Goal: Task Accomplishment & Management: Manage account settings

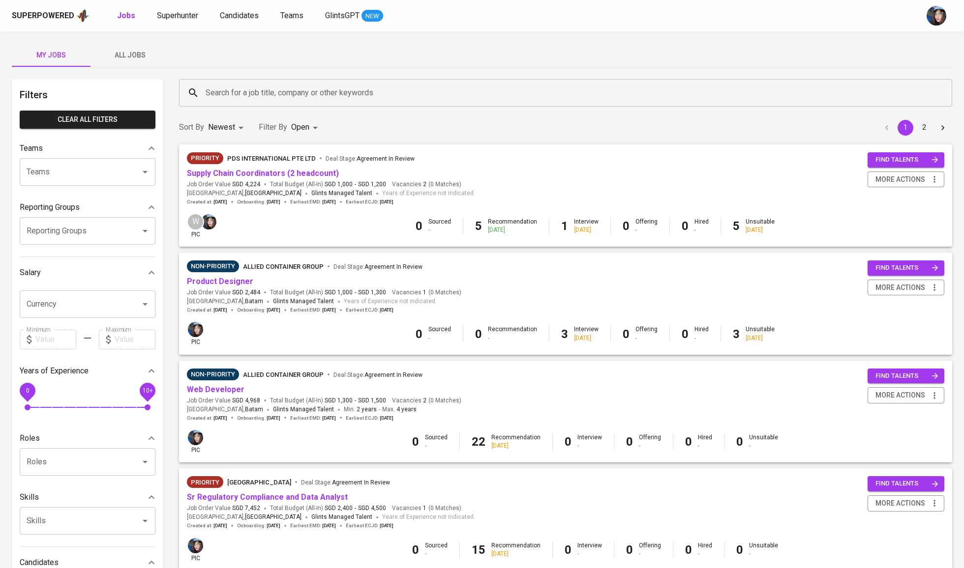
click at [319, 95] on input "Search for a job title, company or other keywords" at bounding box center [568, 93] width 730 height 19
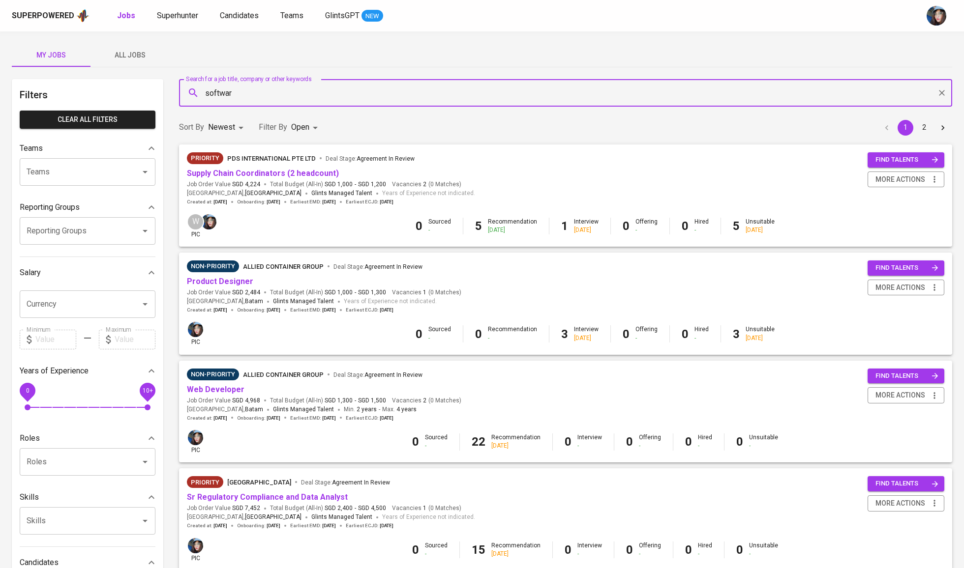
type input "software"
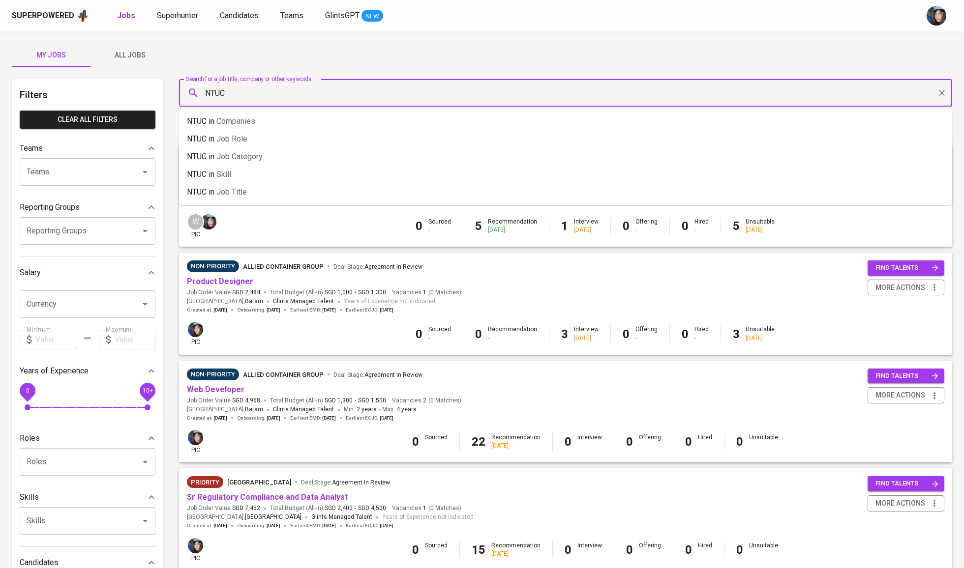
type input "NTUC"
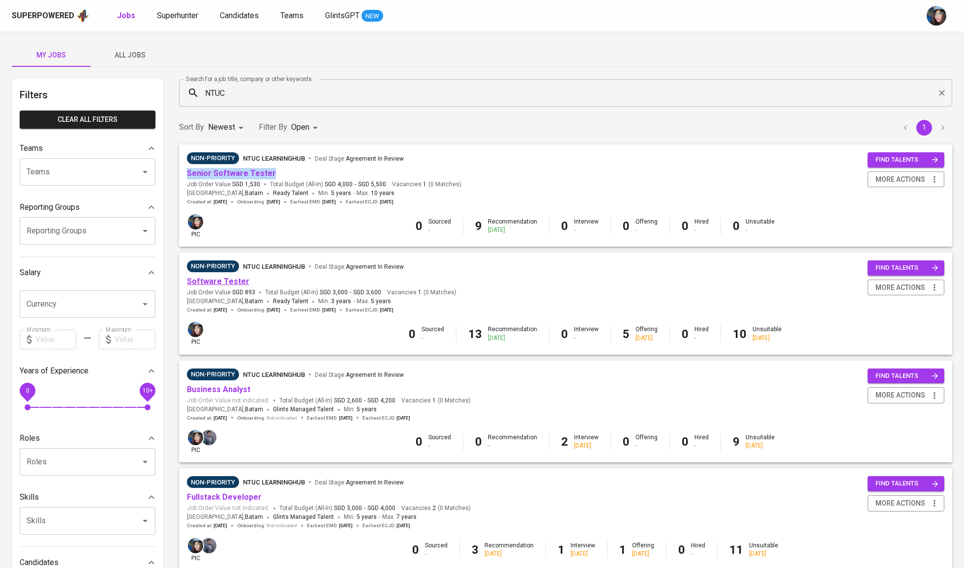
click at [231, 280] on link "Software Tester" at bounding box center [218, 281] width 62 height 9
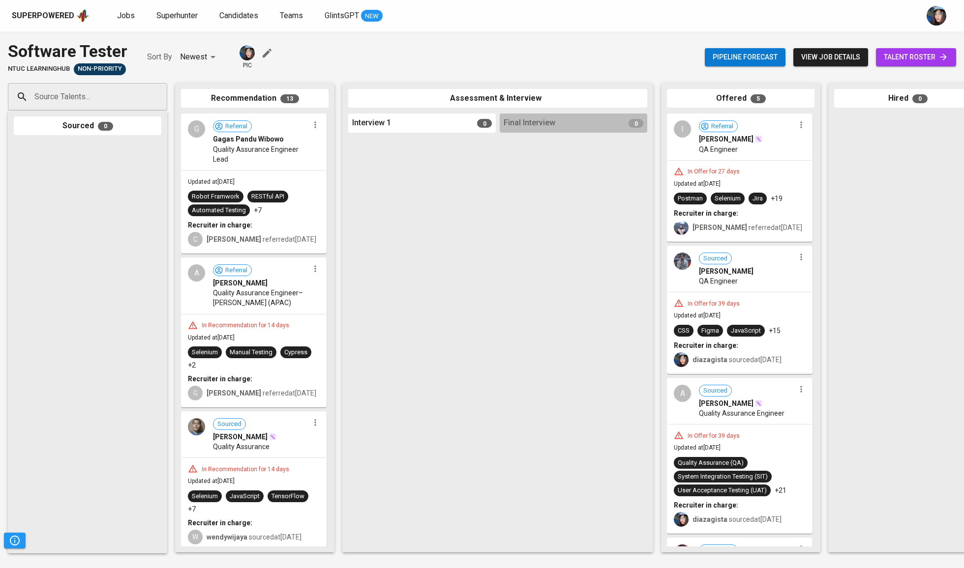
click at [927, 55] on span "talent roster" at bounding box center [916, 57] width 64 height 12
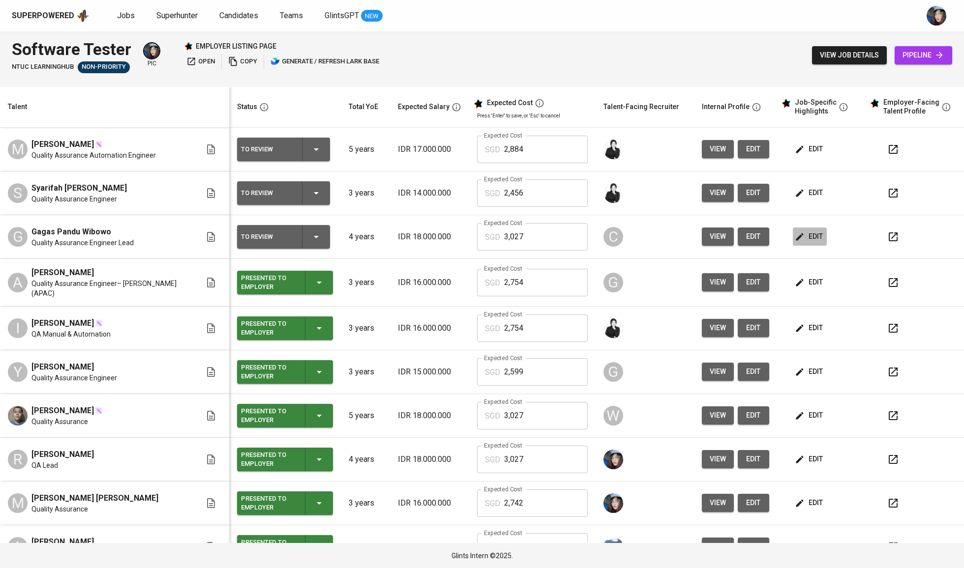
click at [802, 231] on button "edit" at bounding box center [810, 237] width 34 height 18
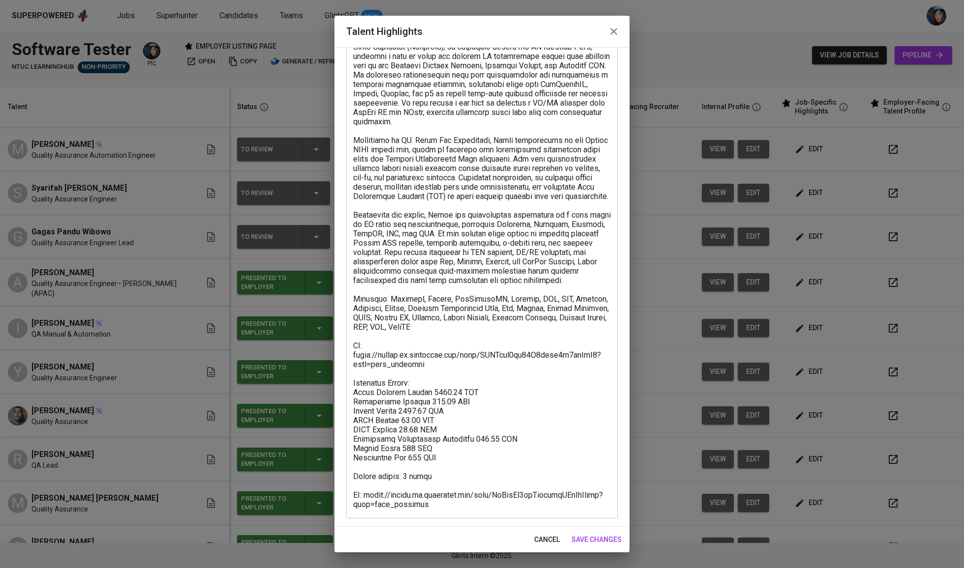
scroll to position [98, 0]
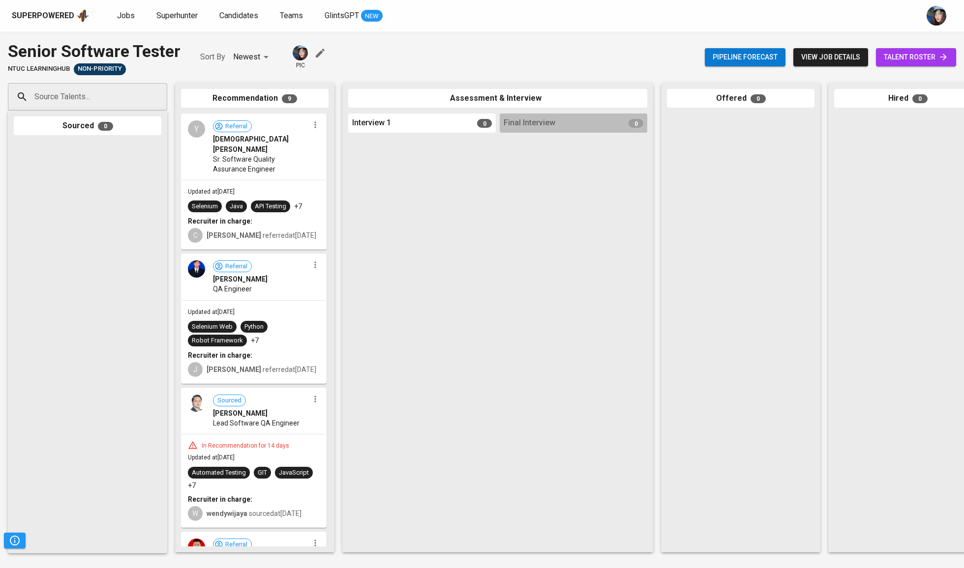
click at [938, 59] on icon at bounding box center [943, 57] width 10 height 10
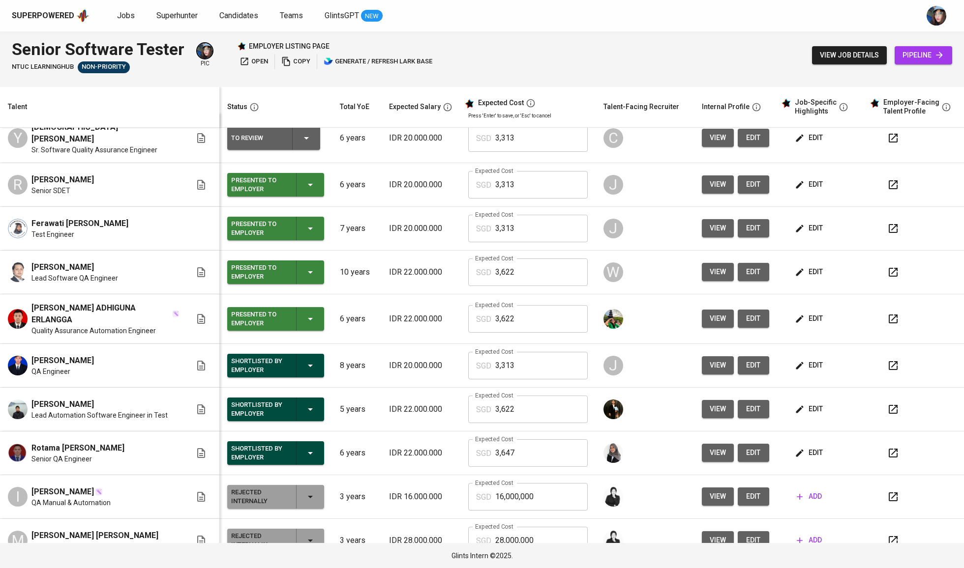
scroll to position [4, 0]
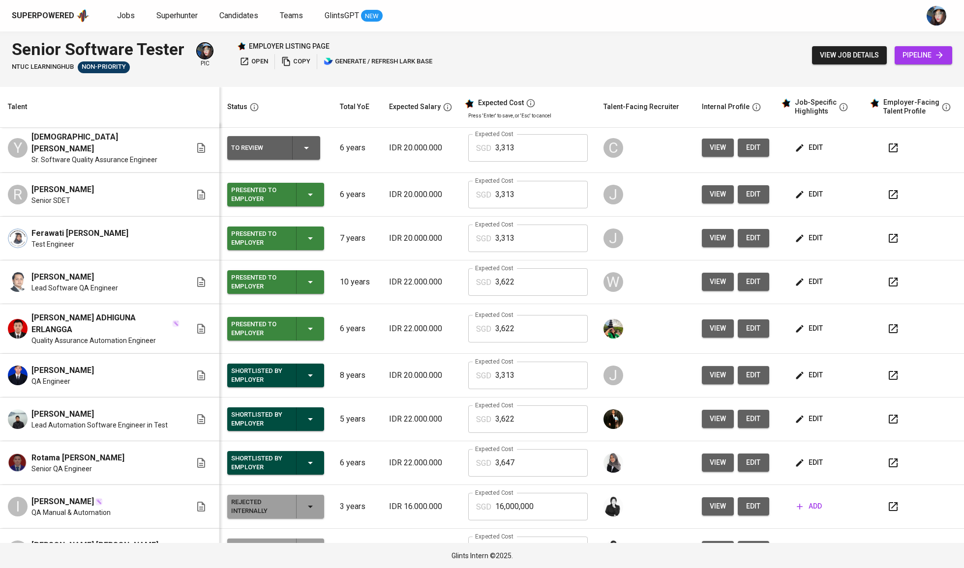
click at [304, 329] on icon "button" at bounding box center [310, 329] width 12 height 12
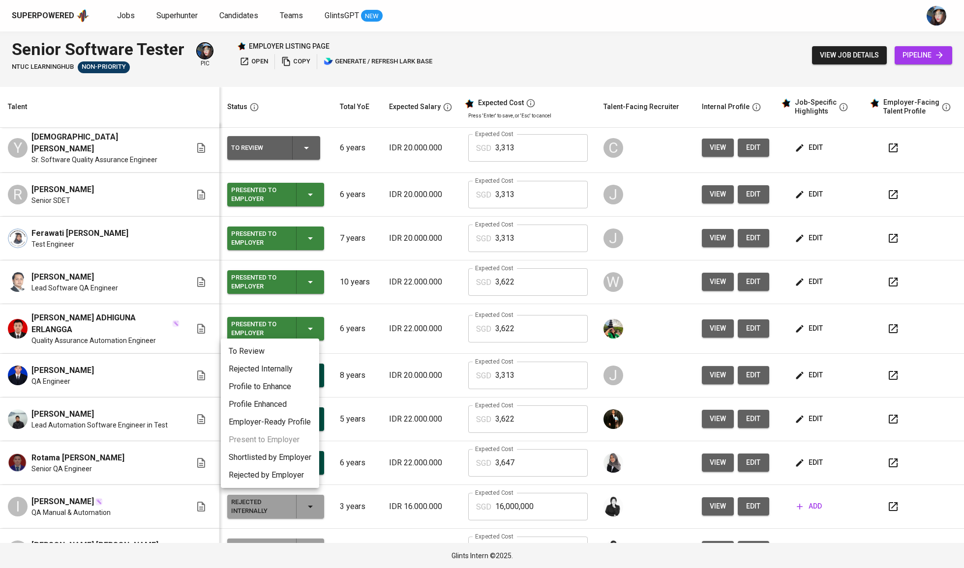
click at [297, 364] on li "Rejected Internally" at bounding box center [270, 369] width 98 height 18
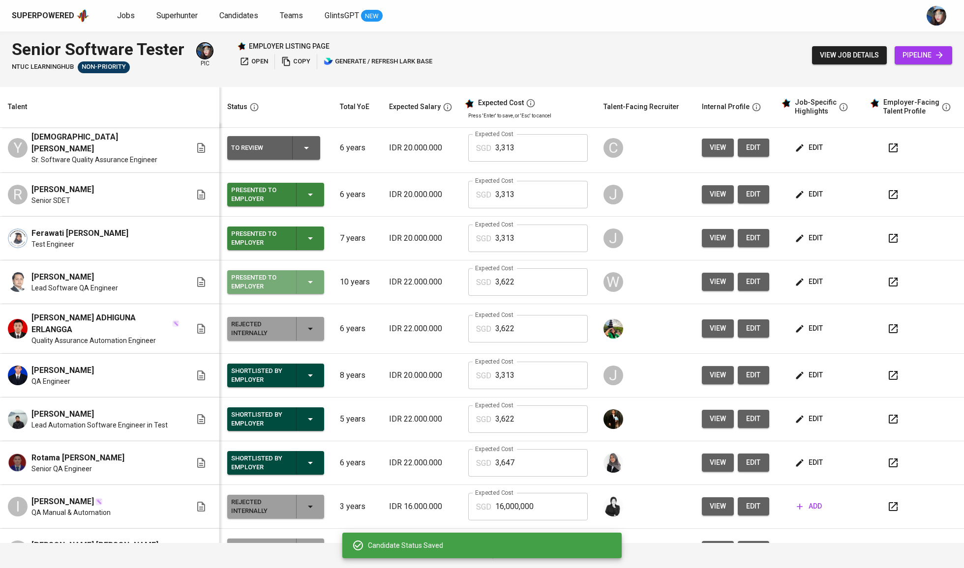
click at [305, 288] on div "Presented to Employer" at bounding box center [275, 282] width 89 height 24
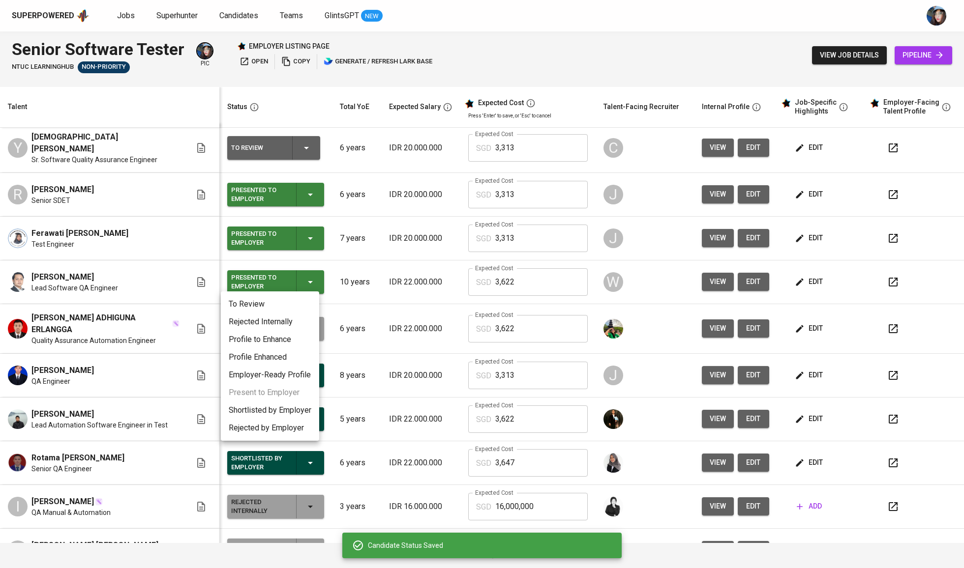
click at [297, 318] on li "Rejected Internally" at bounding box center [270, 322] width 98 height 18
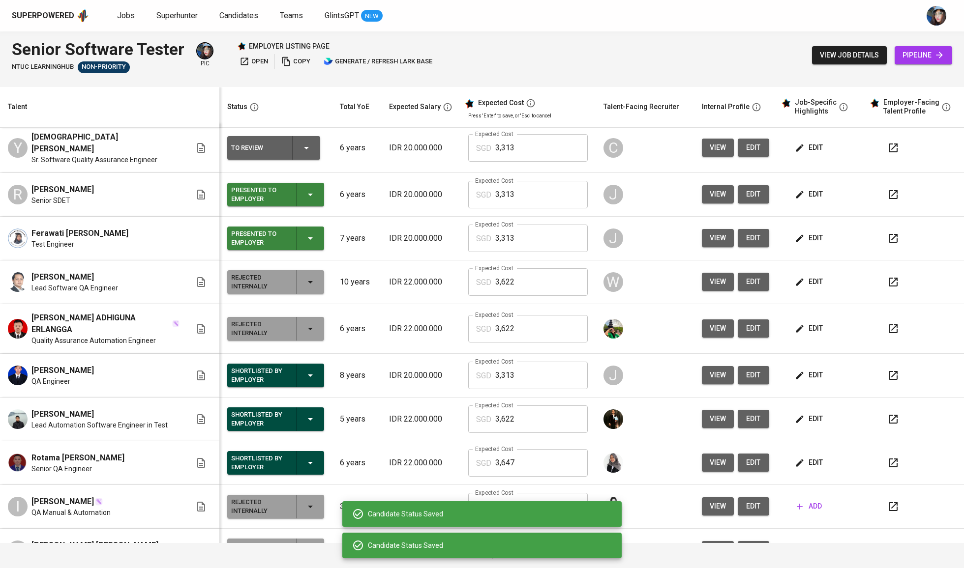
click at [307, 265] on td "Rejected Internally" at bounding box center [275, 283] width 113 height 44
click at [304, 241] on icon "button" at bounding box center [310, 239] width 12 height 12
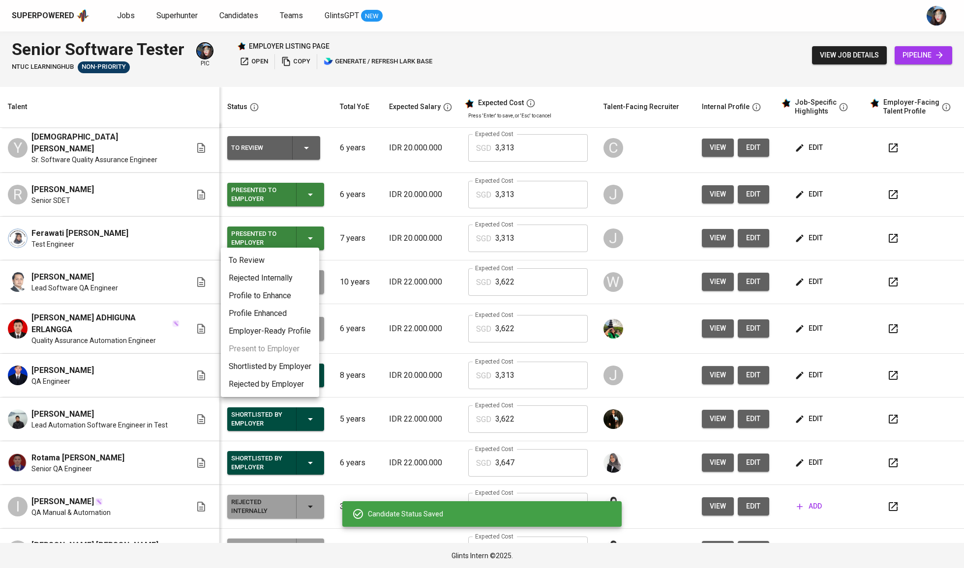
click at [301, 276] on li "Rejected Internally" at bounding box center [270, 278] width 98 height 18
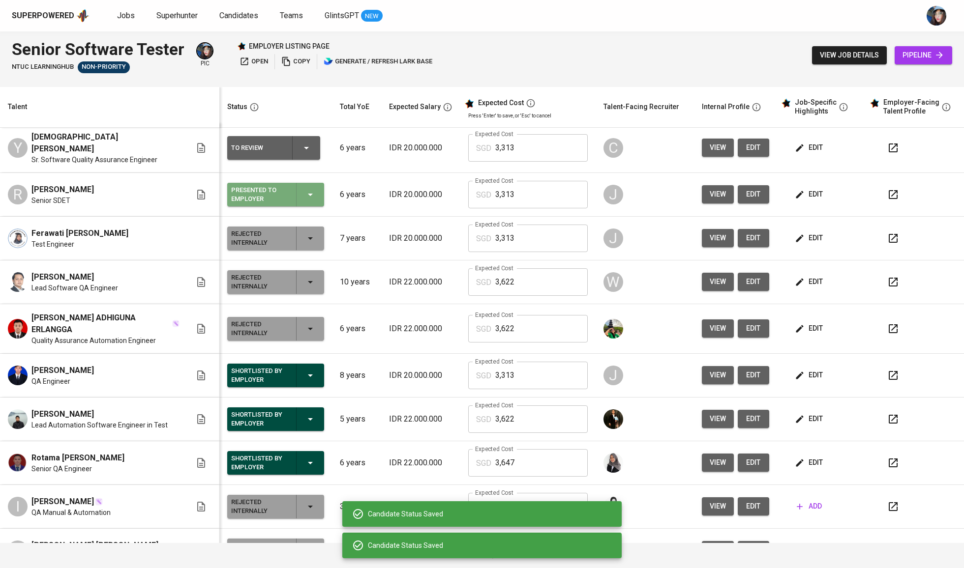
click at [304, 189] on icon "button" at bounding box center [310, 195] width 12 height 12
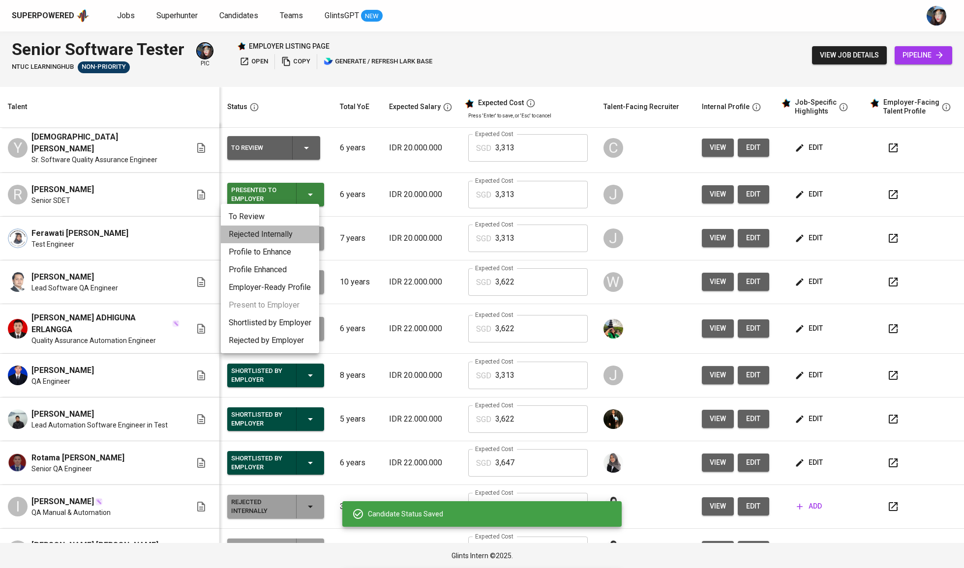
click at [304, 236] on li "Rejected Internally" at bounding box center [270, 235] width 98 height 18
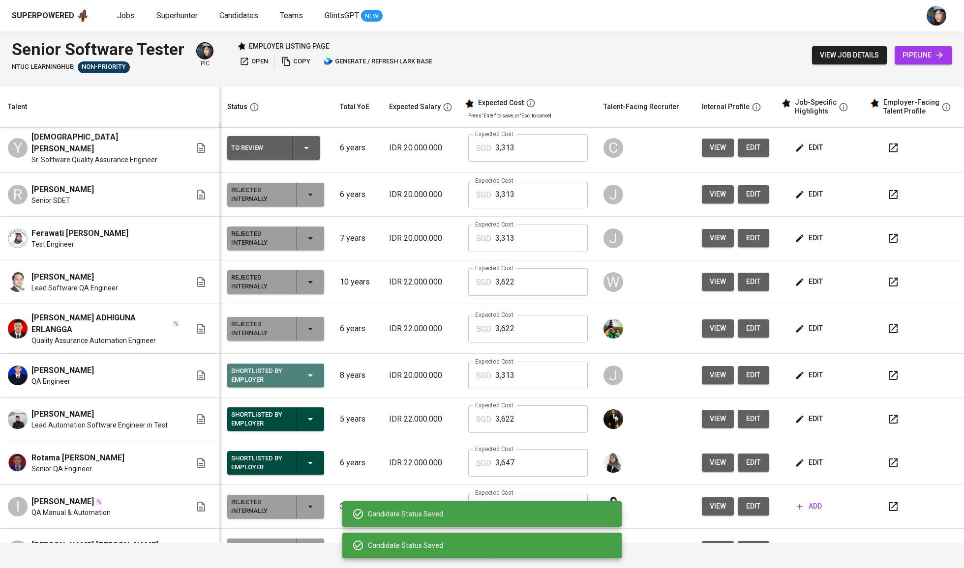
click at [304, 376] on icon "button" at bounding box center [310, 376] width 12 height 12
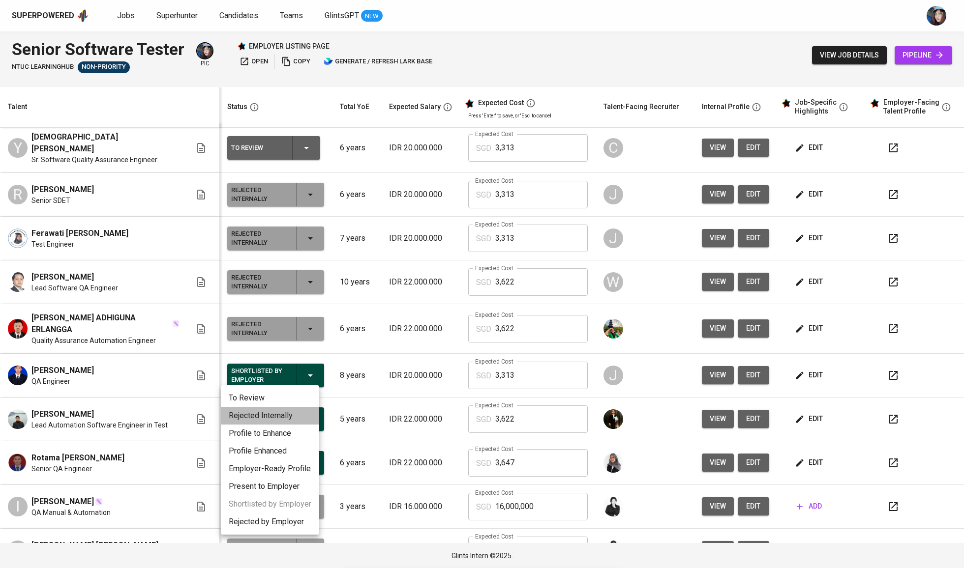
click at [295, 421] on li "Rejected Internally" at bounding box center [270, 416] width 98 height 18
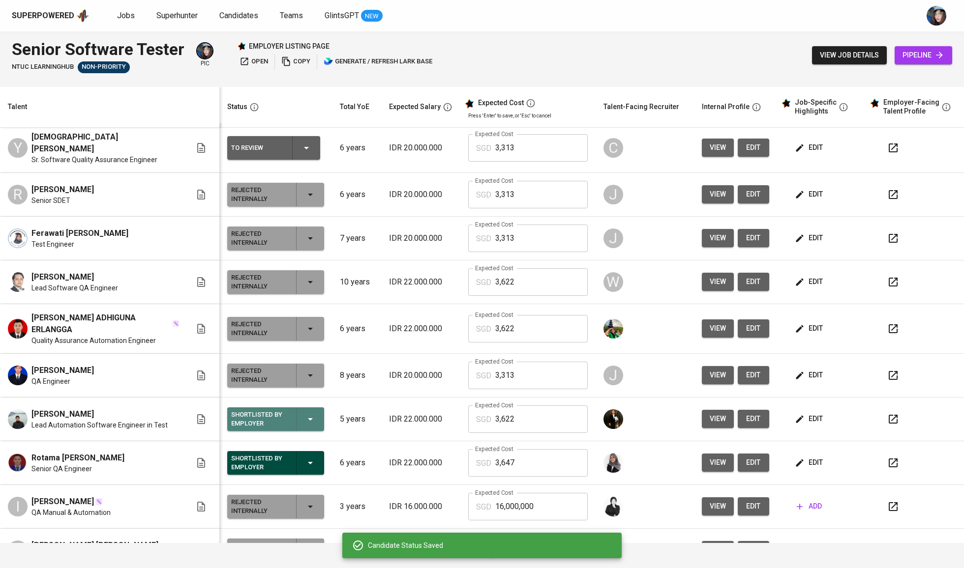
click at [305, 421] on icon "button" at bounding box center [310, 419] width 12 height 12
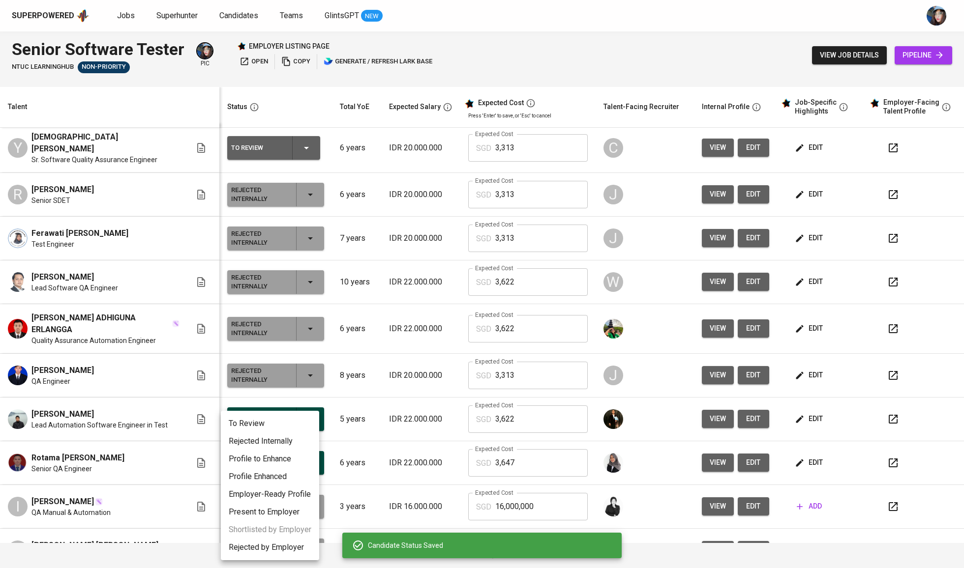
click at [303, 441] on li "Rejected Internally" at bounding box center [270, 442] width 98 height 18
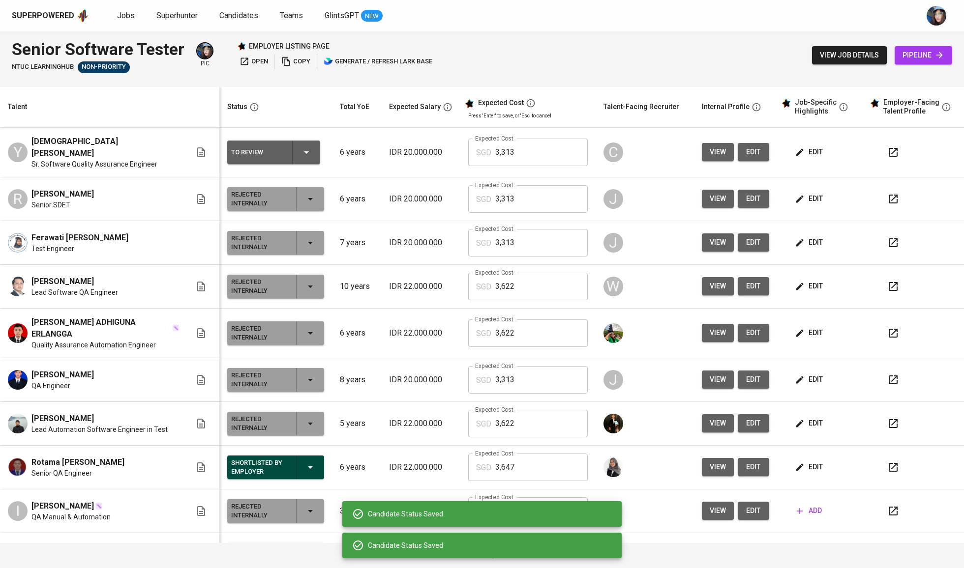
scroll to position [0, 0]
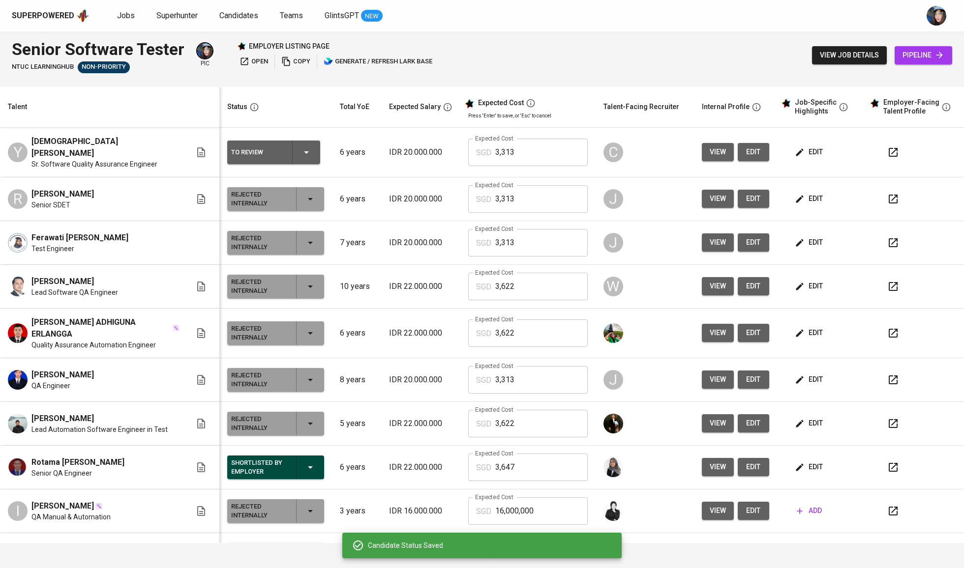
click at [807, 156] on span "edit" at bounding box center [809, 152] width 26 height 12
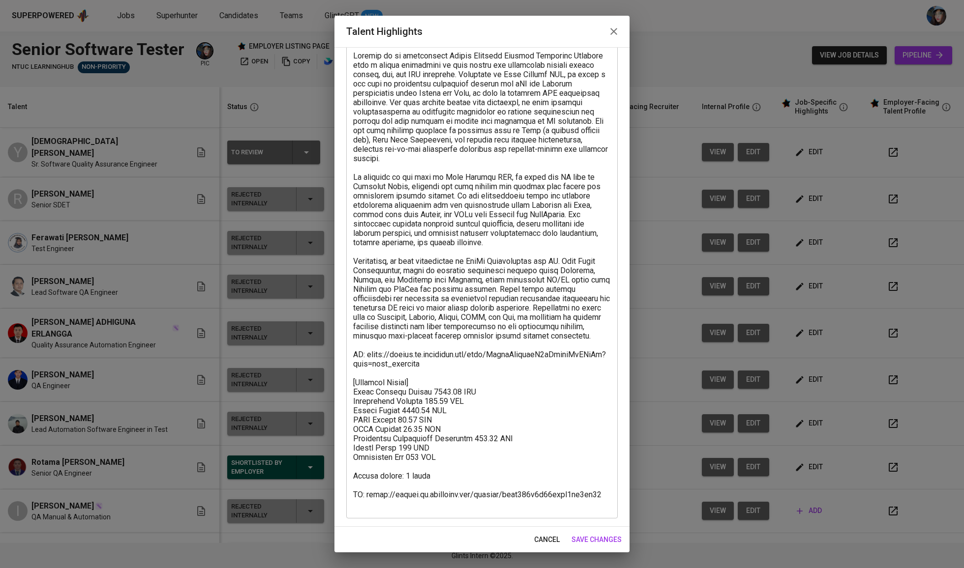
scroll to position [61, 0]
click at [362, 506] on textarea at bounding box center [482, 280] width 258 height 459
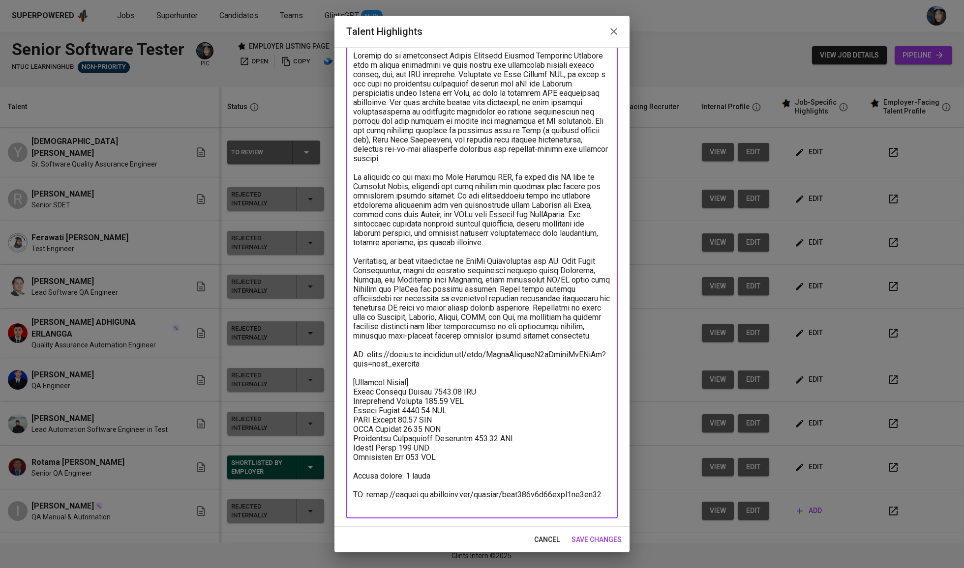
click at [362, 506] on textarea at bounding box center [482, 280] width 258 height 459
click at [379, 501] on textarea at bounding box center [482, 280] width 258 height 459
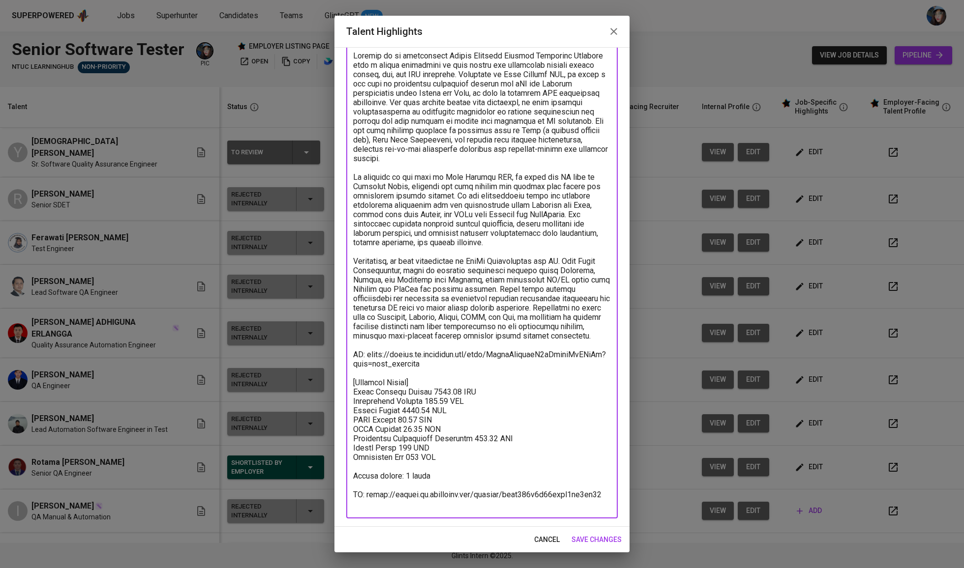
click at [396, 504] on textarea at bounding box center [482, 280] width 258 height 459
drag, startPoint x: 596, startPoint y: 502, endPoint x: 339, endPoint y: 506, distance: 257.2
click at [339, 506] on div "Enhance the Talent's profile by adding highlights relevant to this job - accomp…" at bounding box center [481, 287] width 295 height 480
click at [415, 370] on textarea at bounding box center [482, 280] width 258 height 459
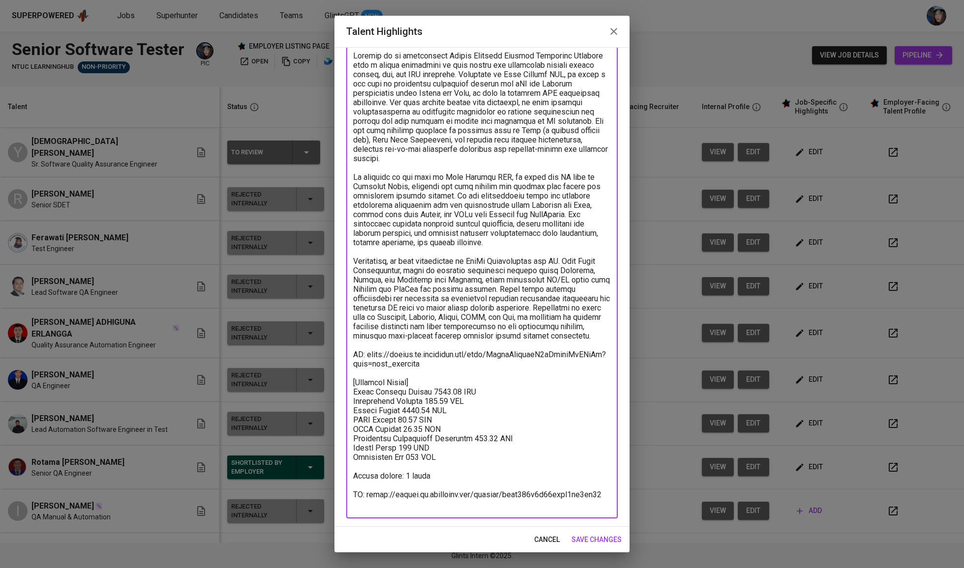
click at [415, 370] on textarea at bounding box center [482, 280] width 258 height 459
click at [430, 364] on textarea at bounding box center [482, 280] width 258 height 459
drag, startPoint x: 430, startPoint y: 364, endPoint x: 345, endPoint y: 360, distance: 85.2
click at [345, 360] on div "Enhance the Talent's profile by adding highlights relevant to this job - accomp…" at bounding box center [481, 287] width 295 height 480
click at [380, 333] on textarea at bounding box center [482, 280] width 258 height 459
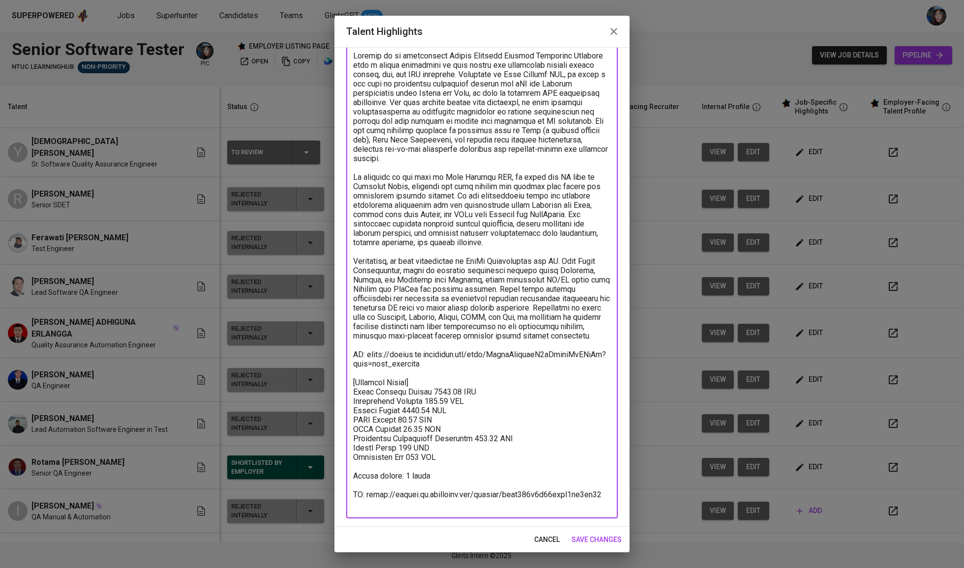
drag, startPoint x: 428, startPoint y: 368, endPoint x: 345, endPoint y: 358, distance: 83.7
click at [345, 358] on div "Enhance the Talent's profile by adding highlights relevant to this job - accomp…" at bounding box center [481, 287] width 295 height 480
click at [488, 289] on textarea at bounding box center [482, 280] width 258 height 459
drag, startPoint x: 353, startPoint y: 500, endPoint x: 640, endPoint y: 502, distance: 287.1
click at [640, 502] on div "Talent Highlights Enhance the Talent's profile by adding highlights relevant to…" at bounding box center [482, 284] width 964 height 568
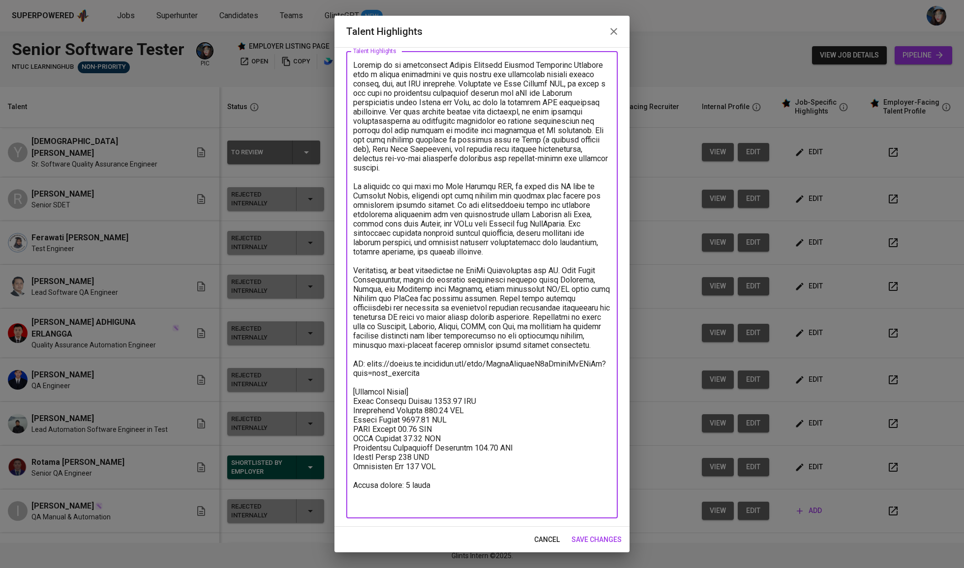
scroll to position [43, 0]
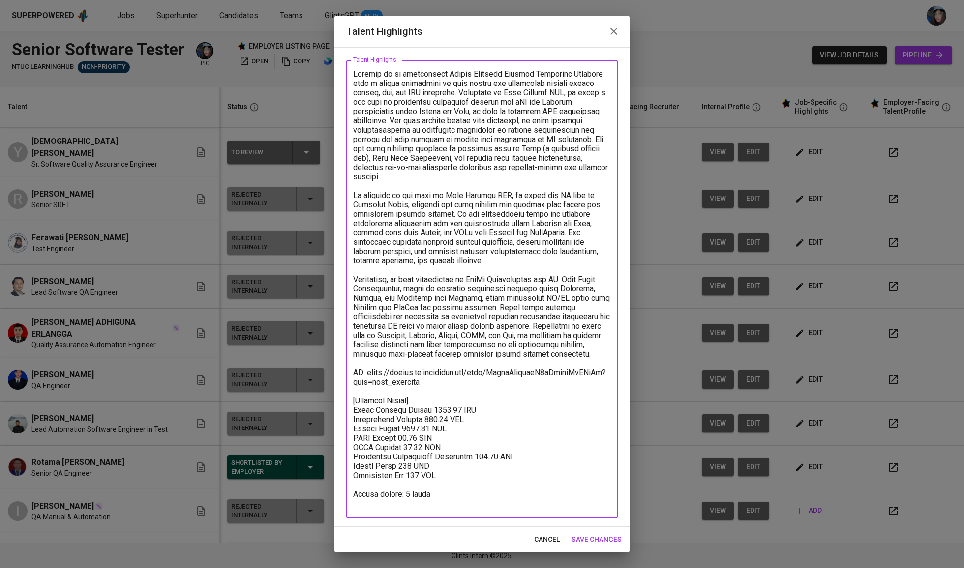
click at [406, 496] on textarea at bounding box center [482, 289] width 258 height 441
click at [369, 366] on textarea at bounding box center [482, 293] width 258 height 449
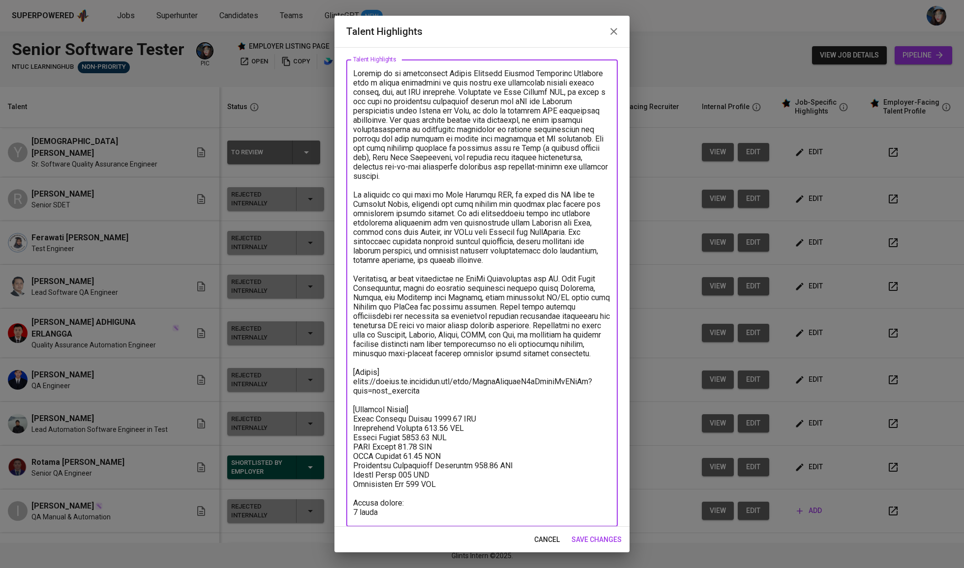
click at [358, 74] on textarea at bounding box center [482, 293] width 258 height 449
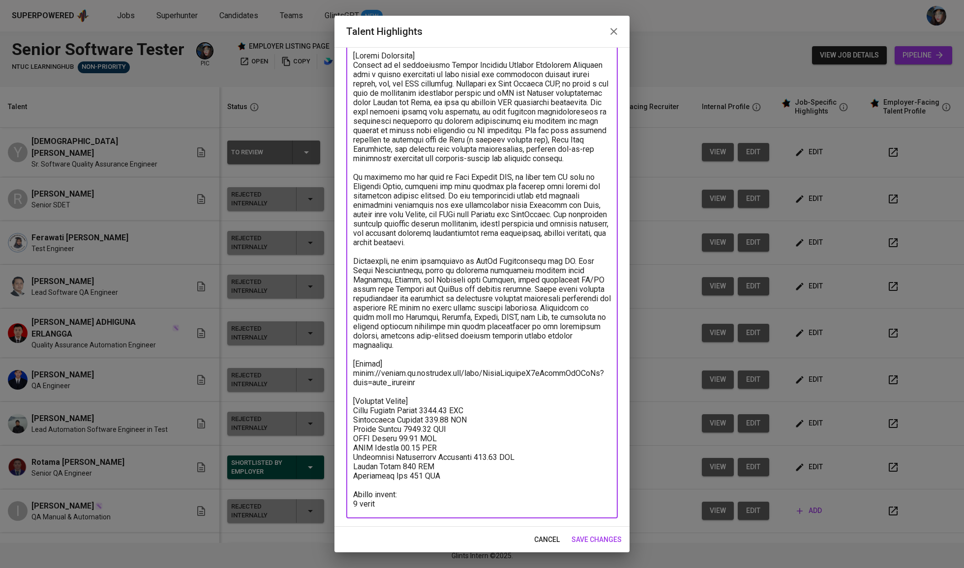
scroll to position [61, 0]
click at [415, 484] on textarea at bounding box center [482, 280] width 258 height 459
click at [353, 481] on textarea at bounding box center [482, 280] width 258 height 459
type textarea "[Career Highlight] Yesayas is an experienced Senior Software Quality Assurance …"
click at [604, 541] on span "save changes" at bounding box center [596, 540] width 50 height 12
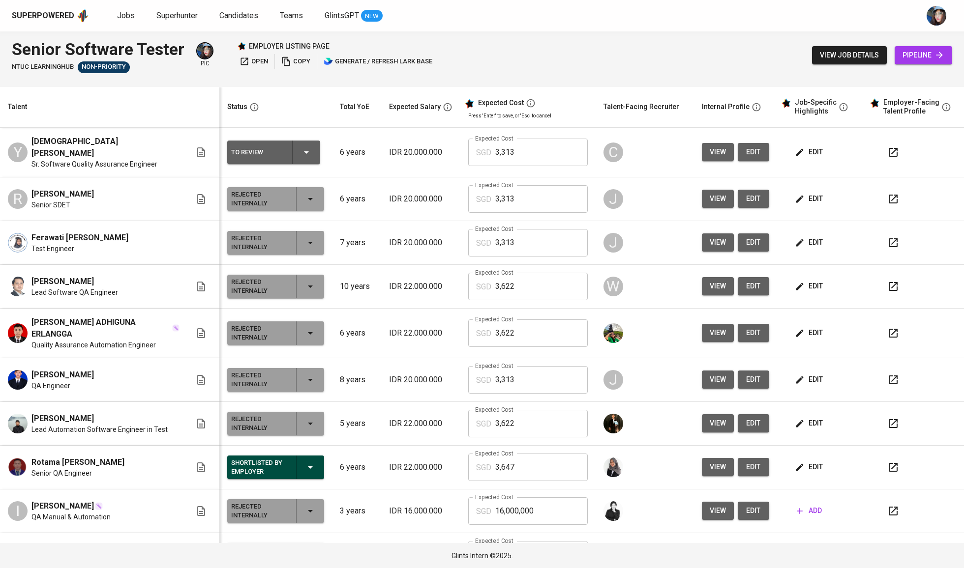
scroll to position [0, 0]
click at [297, 142] on div "To Review" at bounding box center [273, 153] width 85 height 24
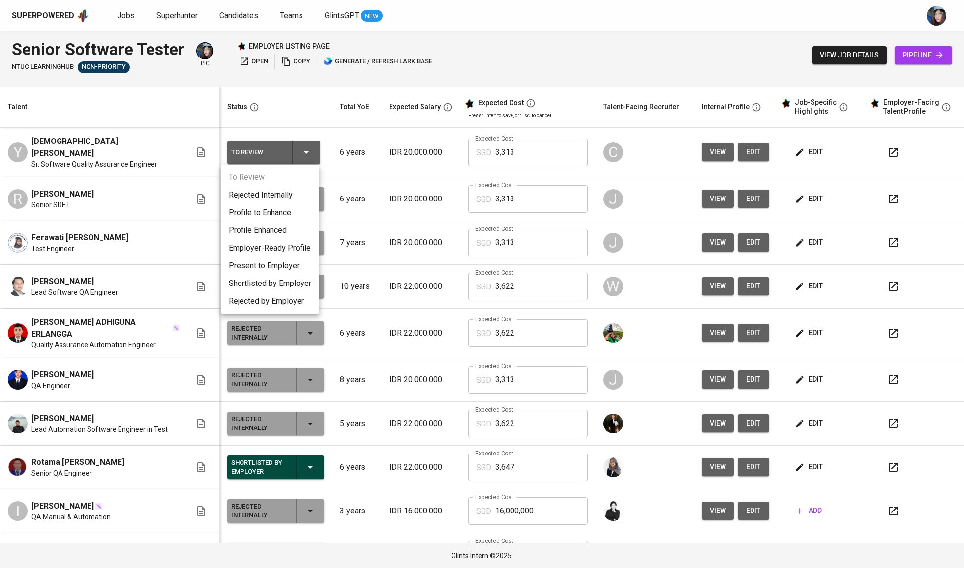
click at [290, 256] on li "Employer-Ready Profile" at bounding box center [270, 248] width 98 height 18
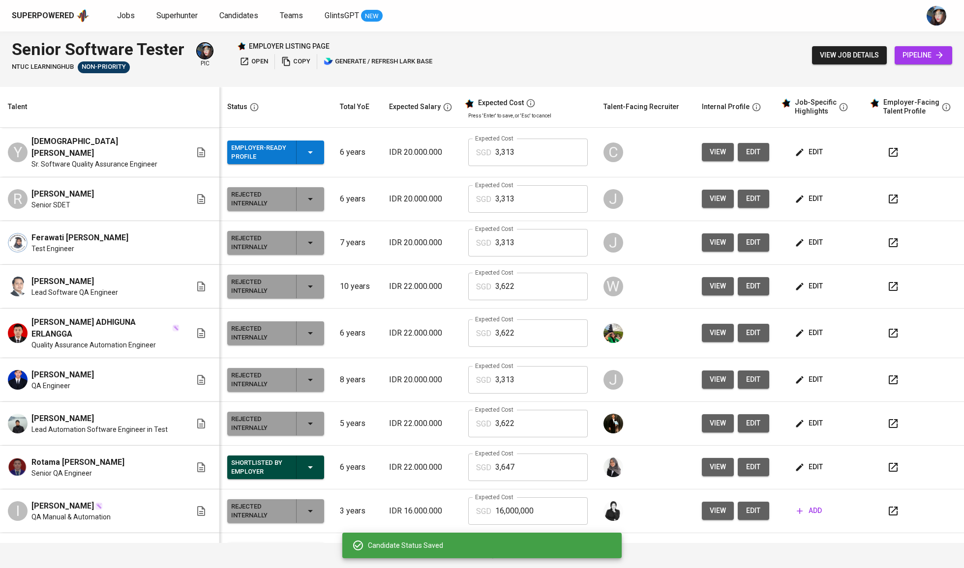
click at [304, 147] on icon "button" at bounding box center [310, 153] width 12 height 12
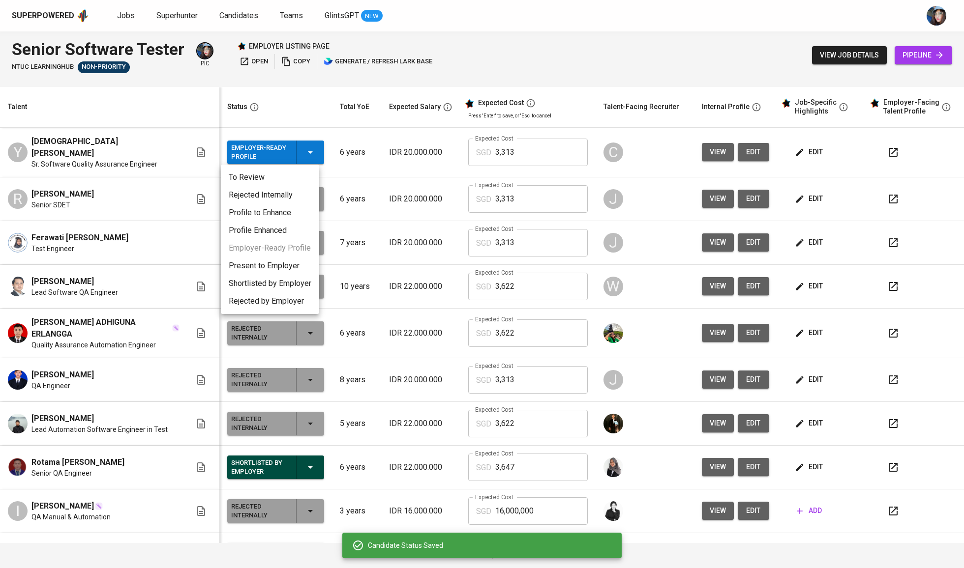
click at [292, 268] on li "Present to Employer" at bounding box center [270, 266] width 98 height 18
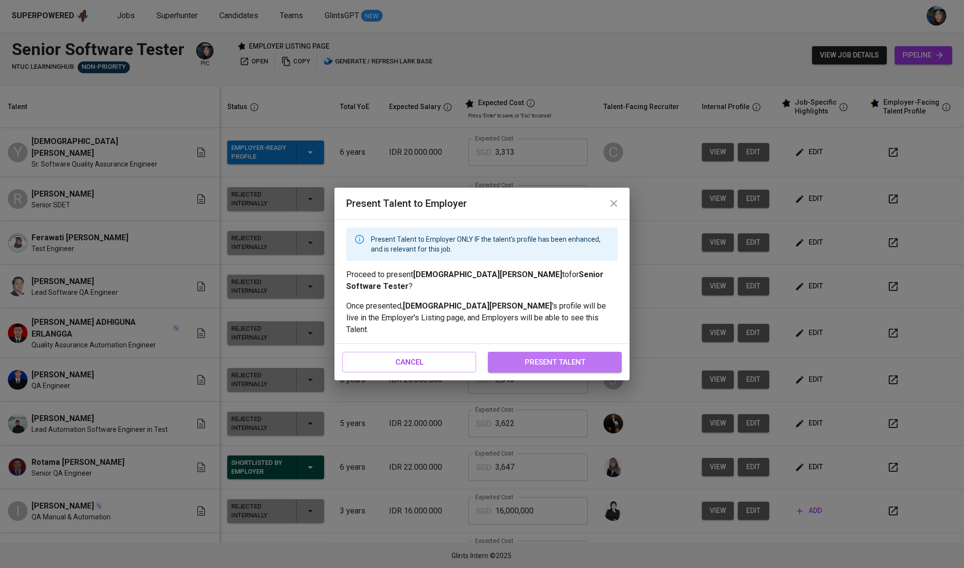
click at [579, 356] on span "present talent" at bounding box center [555, 362] width 112 height 13
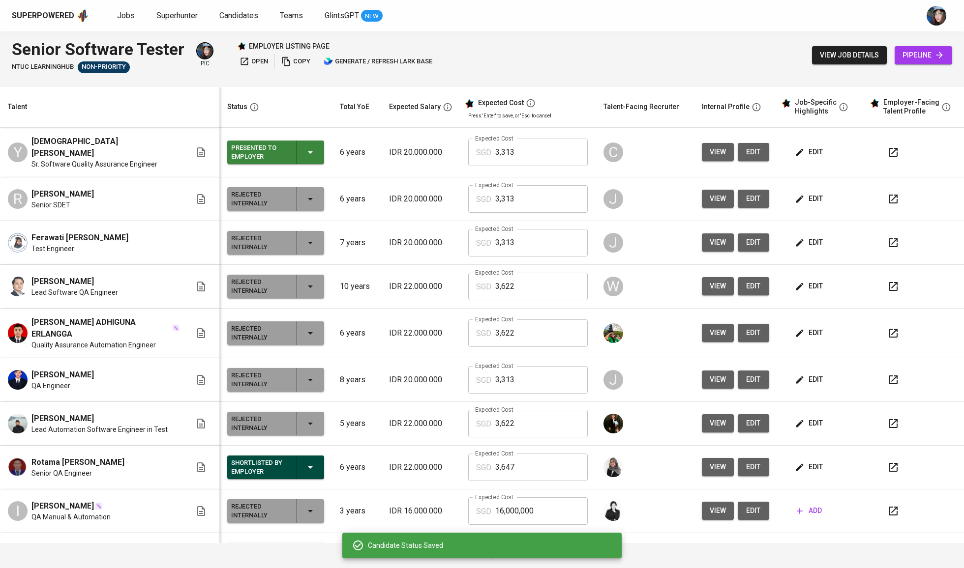
click at [810, 152] on span "edit" at bounding box center [809, 152] width 26 height 12
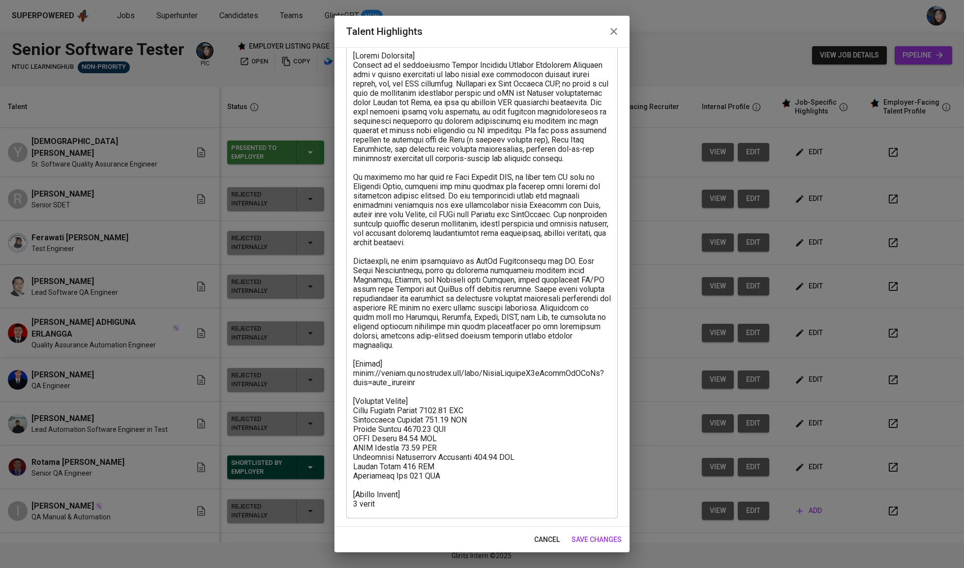
scroll to position [61, 0]
click at [610, 537] on span "save changes" at bounding box center [596, 540] width 50 height 12
